Goal: Find specific page/section: Find specific page/section

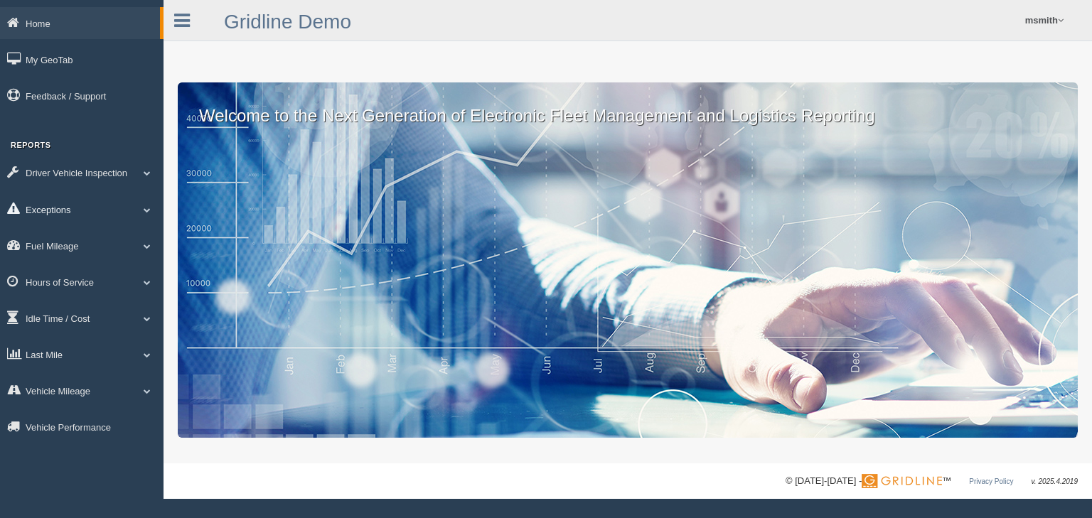
click at [65, 218] on link "Exceptions" at bounding box center [82, 209] width 164 height 32
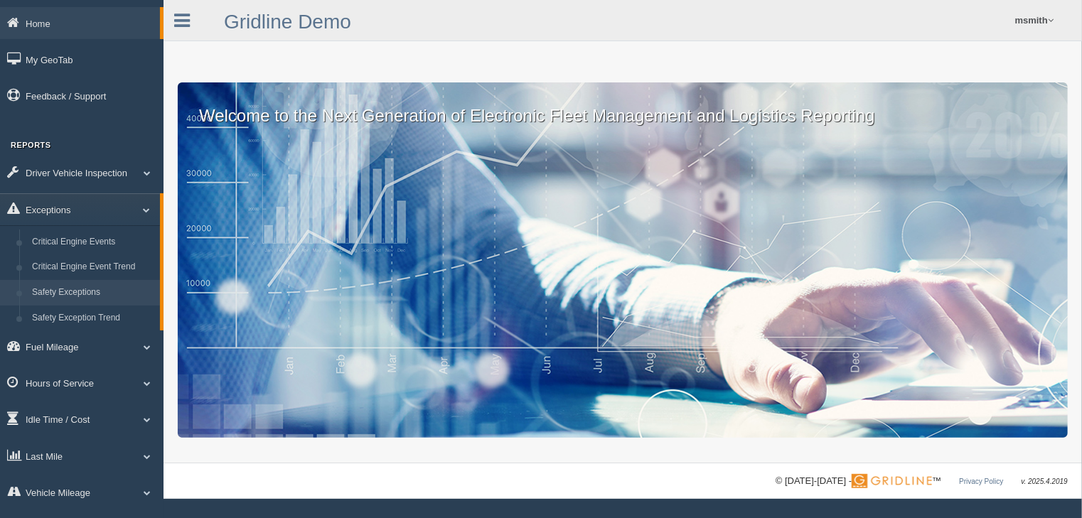
click at [65, 289] on link "Safety Exceptions" at bounding box center [93, 293] width 134 height 26
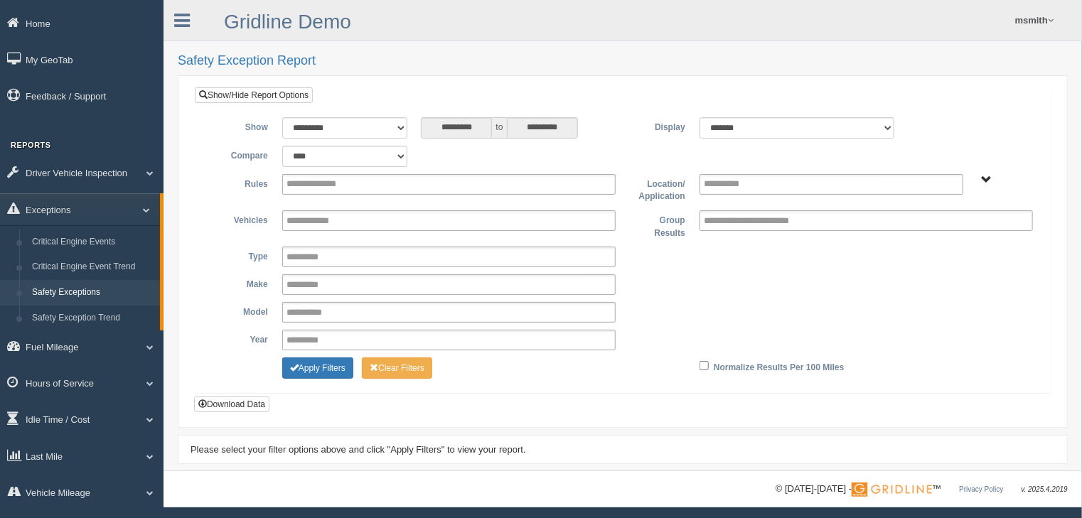
click at [983, 176] on span "Company Group" at bounding box center [986, 180] width 11 height 11
click at [939, 235] on button "Company Group" at bounding box center [953, 231] width 80 height 16
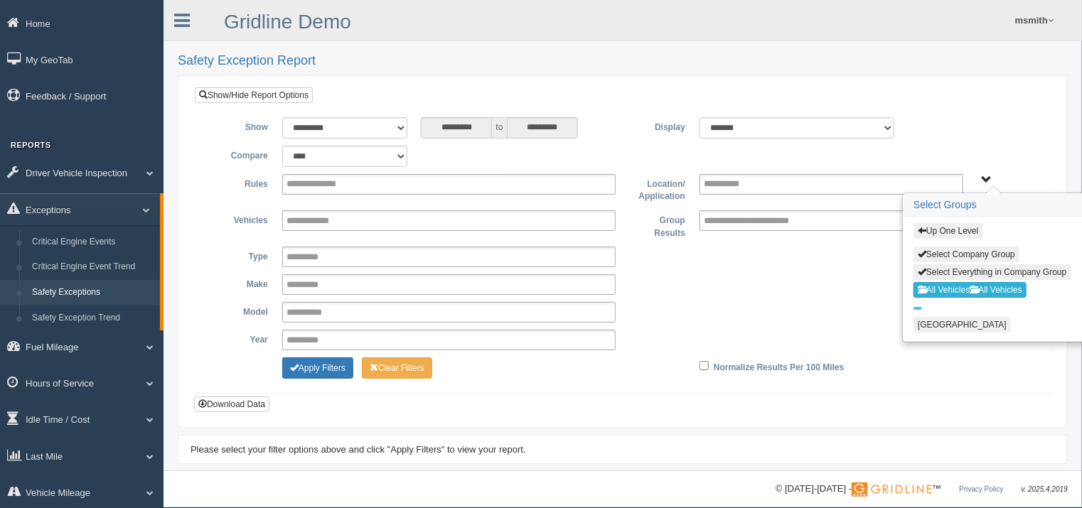
click at [941, 284] on button "All Vehicles All Vehicles" at bounding box center [969, 290] width 113 height 16
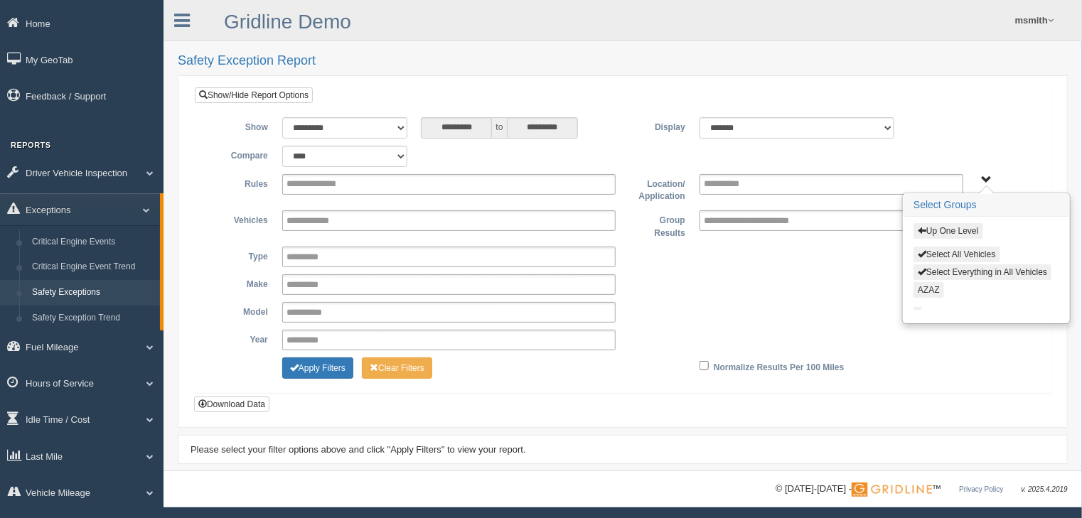
click at [941, 284] on button "AZAZ" at bounding box center [928, 290] width 31 height 16
click at [936, 289] on button "AZAZ" at bounding box center [928, 290] width 31 height 16
type input "**********"
click at [919, 301] on div "Up One Level Select All Vehicles Select Everything in All Vehicles AZAZ" at bounding box center [987, 270] width 166 height 106
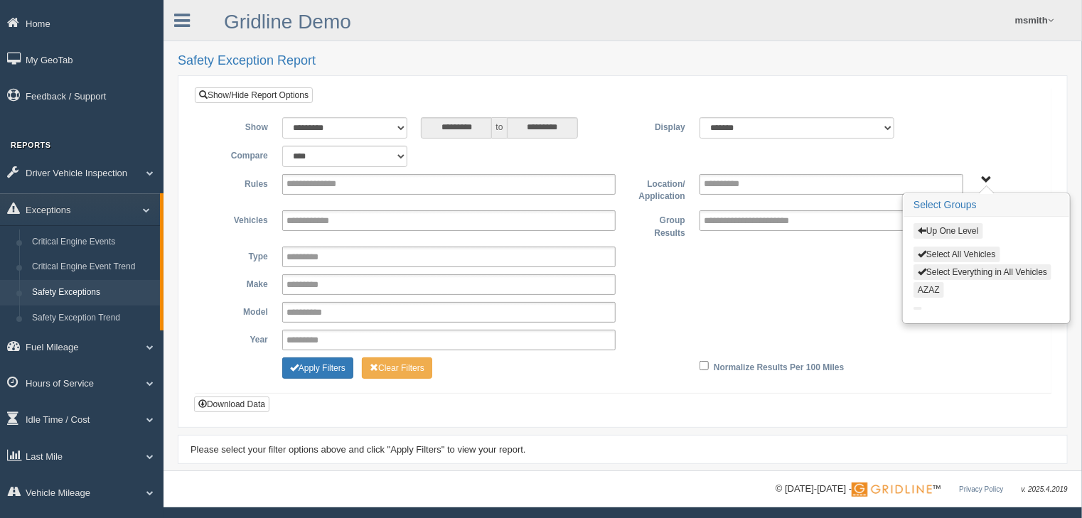
click at [924, 232] on span "button" at bounding box center [922, 230] width 9 height 9
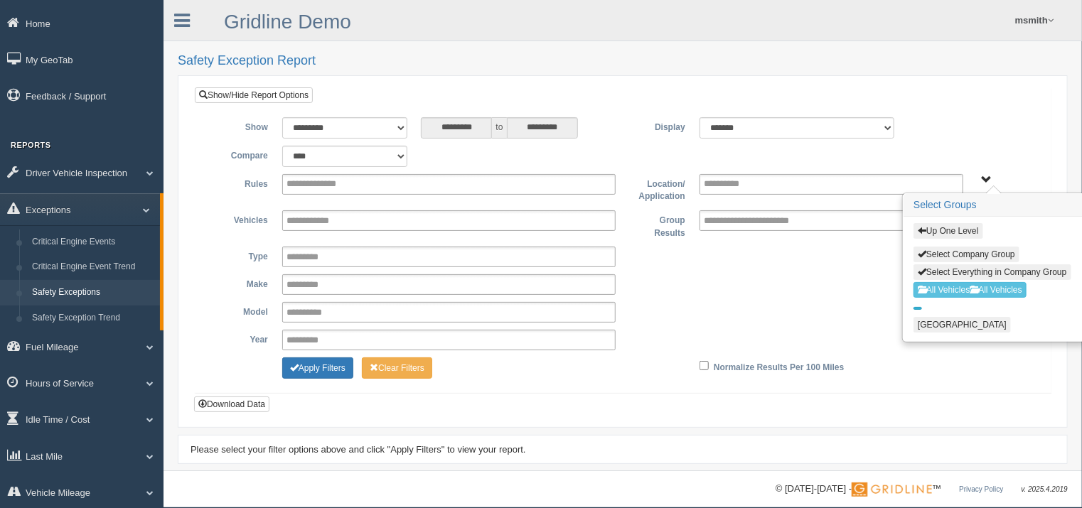
click at [919, 307] on button "button" at bounding box center [917, 308] width 9 height 3
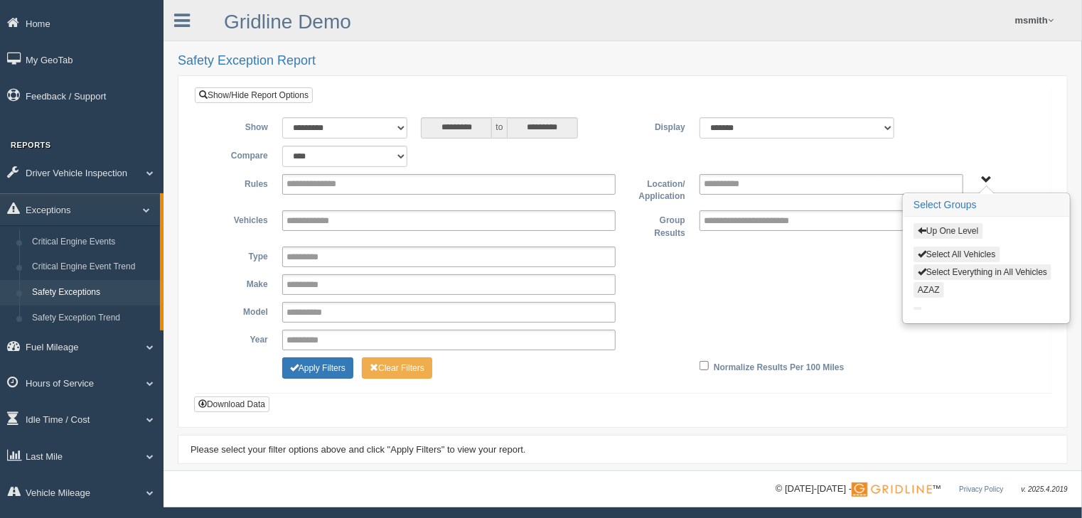
click at [921, 230] on span "button" at bounding box center [922, 230] width 9 height 9
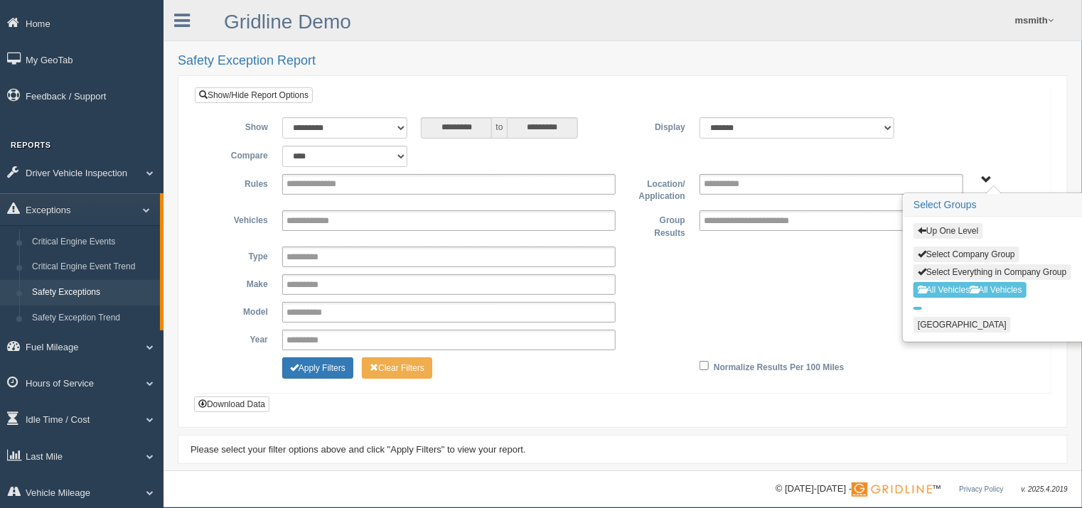
click at [921, 230] on span "button" at bounding box center [922, 230] width 9 height 9
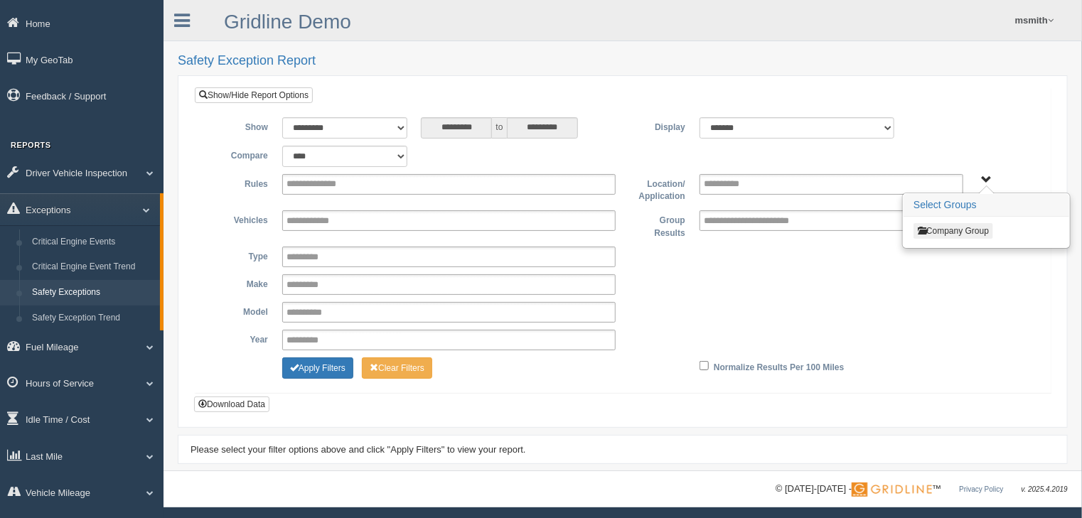
click at [830, 279] on div "**********" at bounding box center [622, 284] width 835 height 21
click at [89, 205] on link "Exceptions" at bounding box center [80, 209] width 160 height 32
